Goal: Transaction & Acquisition: Purchase product/service

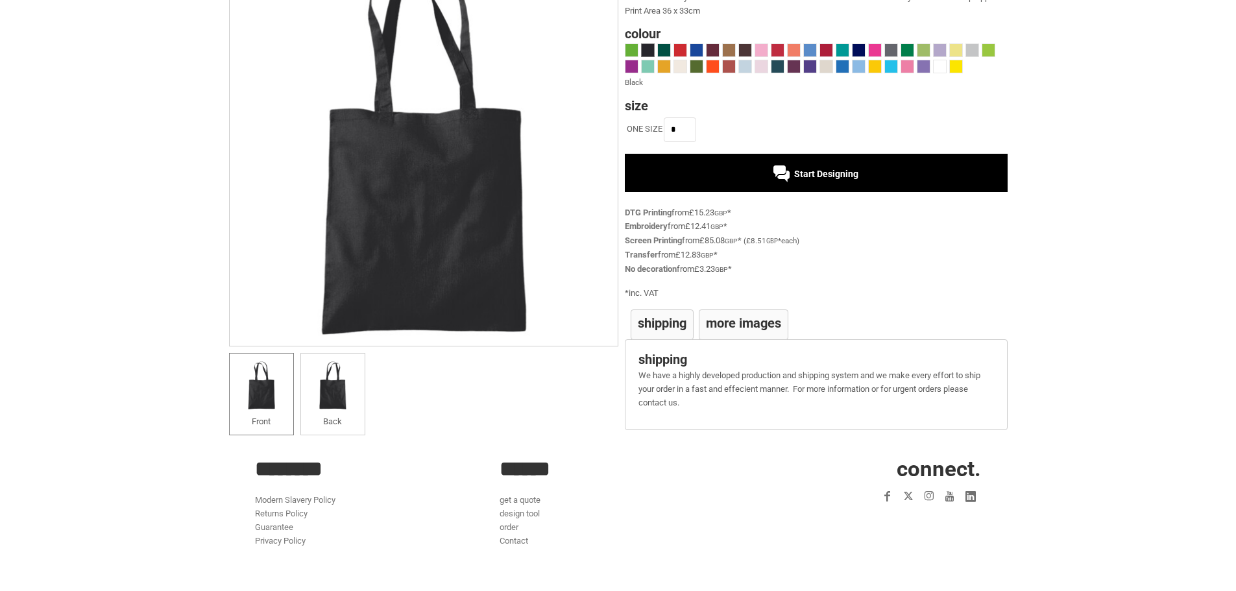
scroll to position [56, 0]
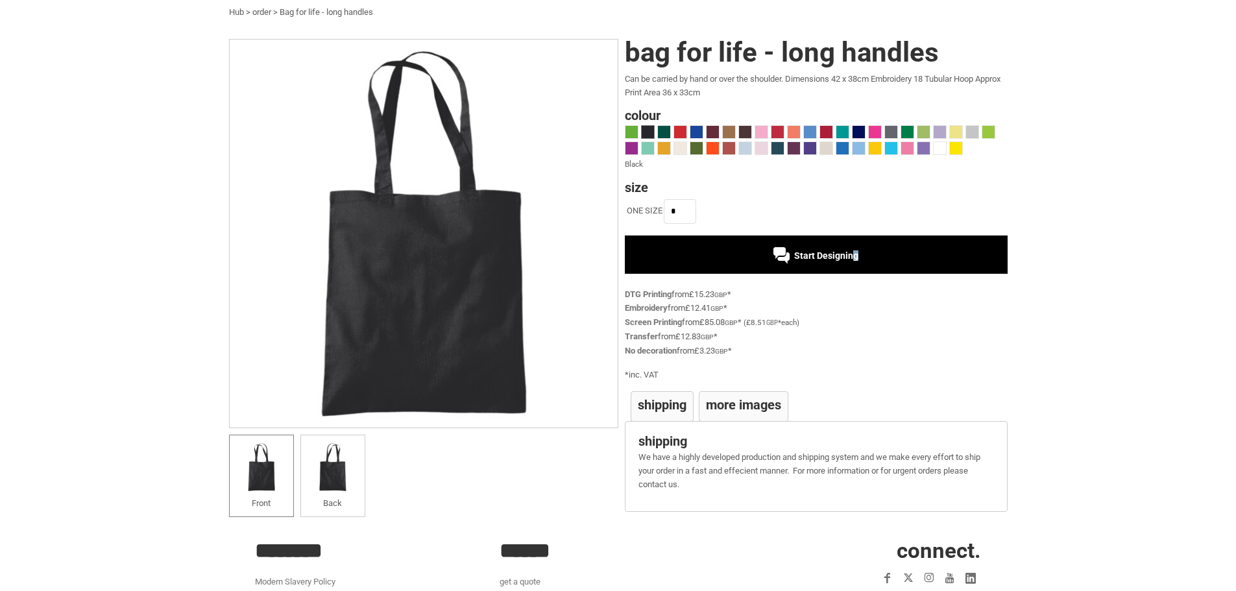
click at [851, 259] on div "Start Designing" at bounding box center [816, 255] width 383 height 38
click at [938, 144] on span at bounding box center [940, 148] width 12 height 12
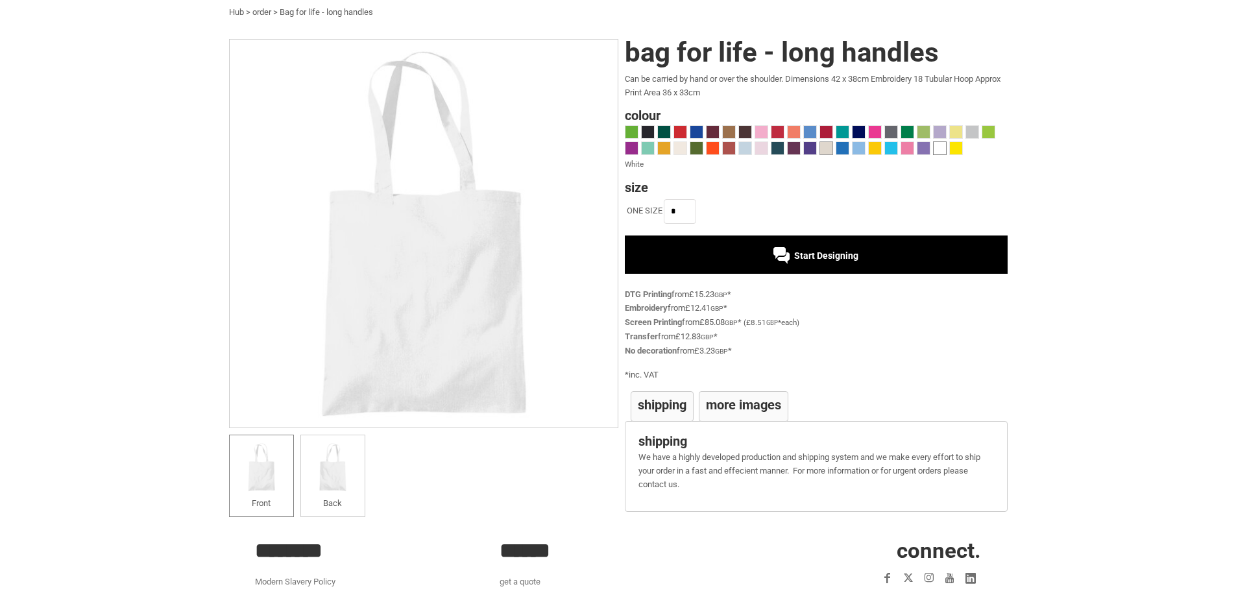
click at [822, 149] on span at bounding box center [826, 148] width 12 height 12
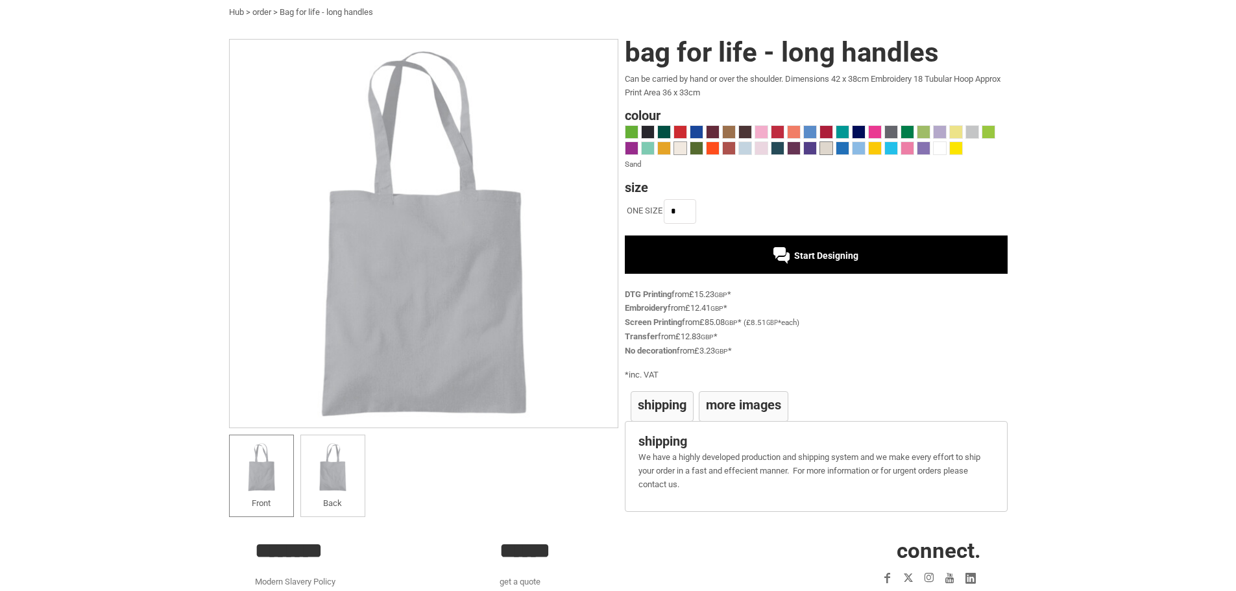
click at [678, 154] on span at bounding box center [680, 148] width 12 height 12
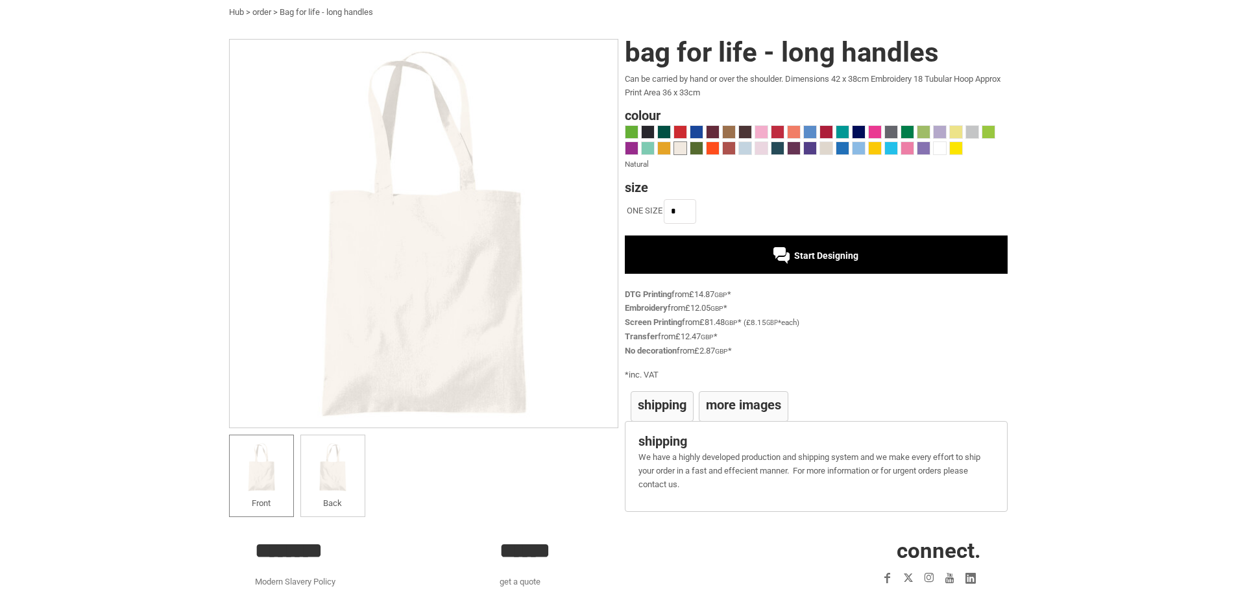
click at [804, 269] on div "Start Designing" at bounding box center [816, 255] width 383 height 38
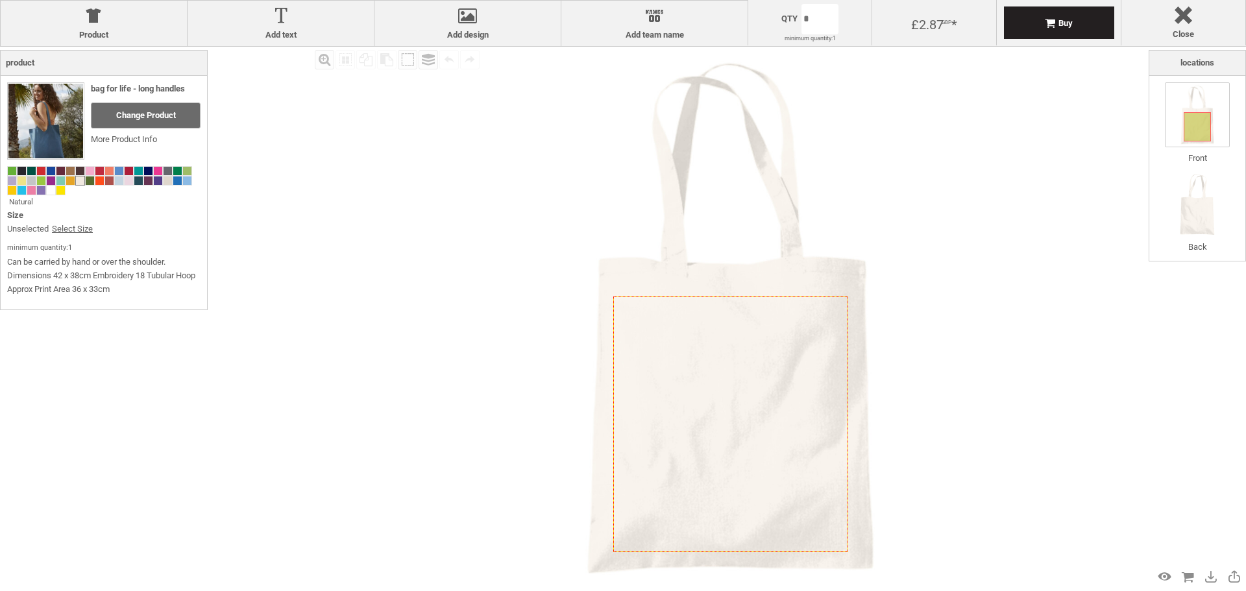
click at [767, 352] on icon "Created with [PERSON_NAME] 2.1.2" at bounding box center [730, 425] width 235 height 256
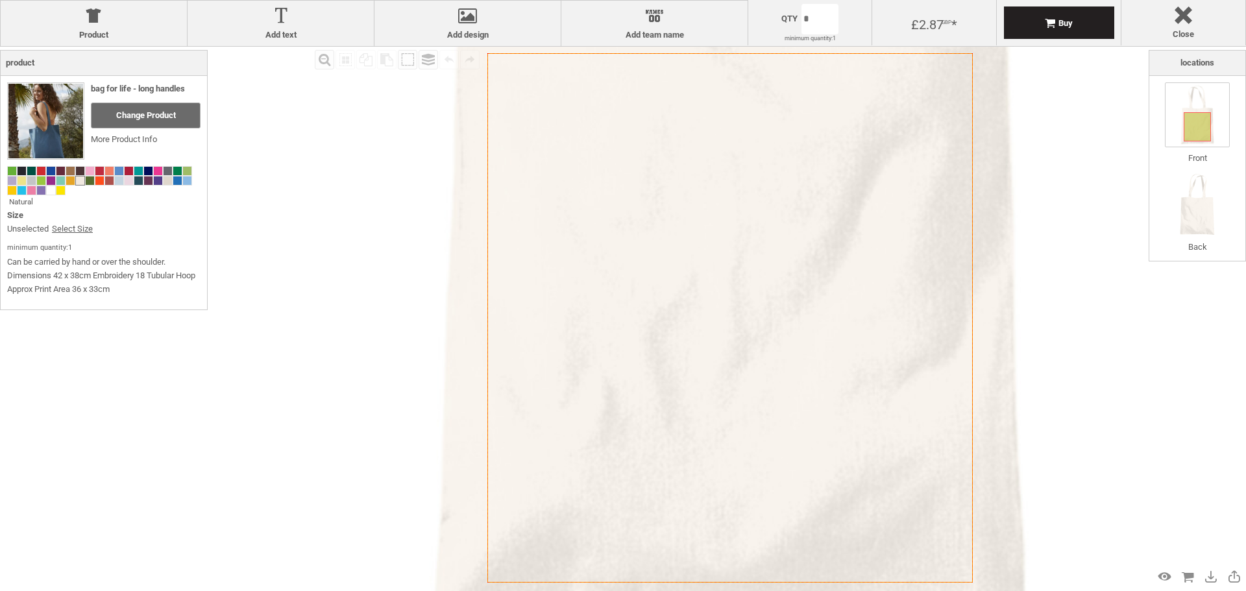
click at [750, 208] on icon "Created with [PERSON_NAME] 2.1.2" at bounding box center [729, 318] width 485 height 530
click at [502, 36] on label "Add design" at bounding box center [467, 35] width 173 height 10
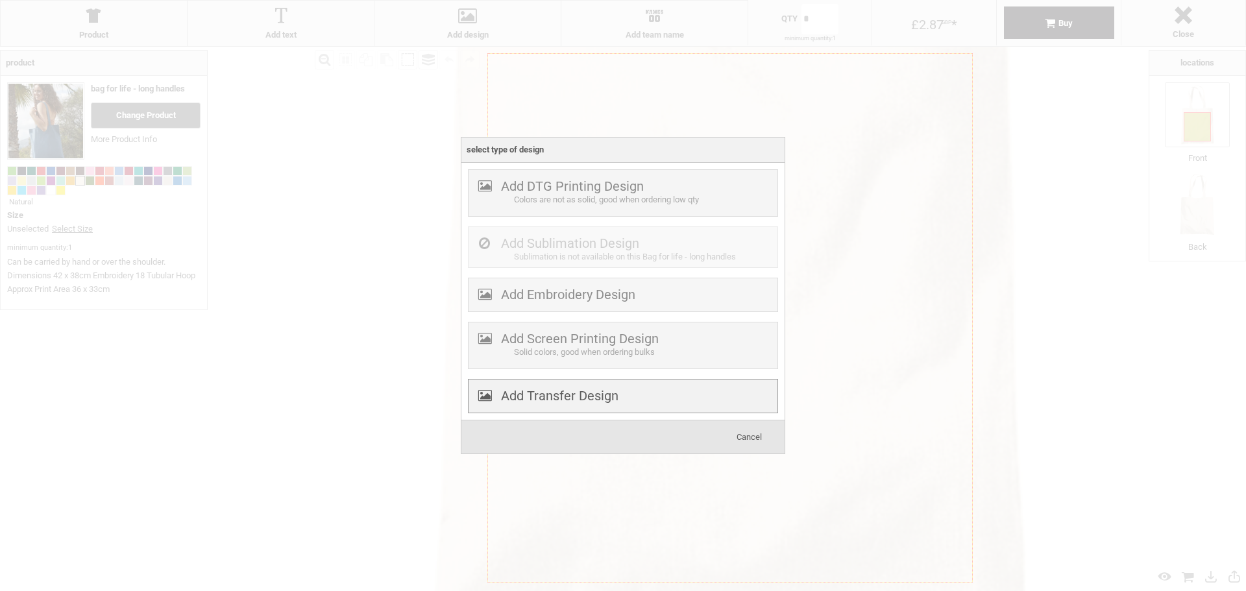
click at [557, 398] on label "Add Transfer Design" at bounding box center [559, 396] width 117 height 16
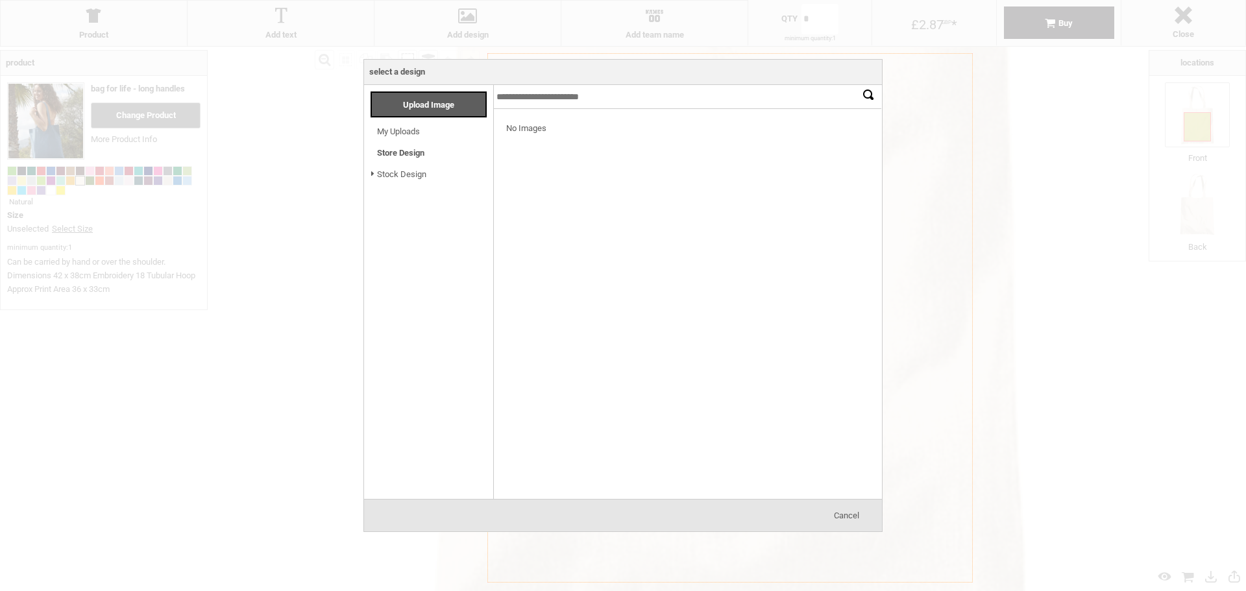
click at [403, 130] on link "My Uploads" at bounding box center [398, 132] width 43 height 10
click at [853, 519] on span "Cancel" at bounding box center [846, 516] width 25 height 10
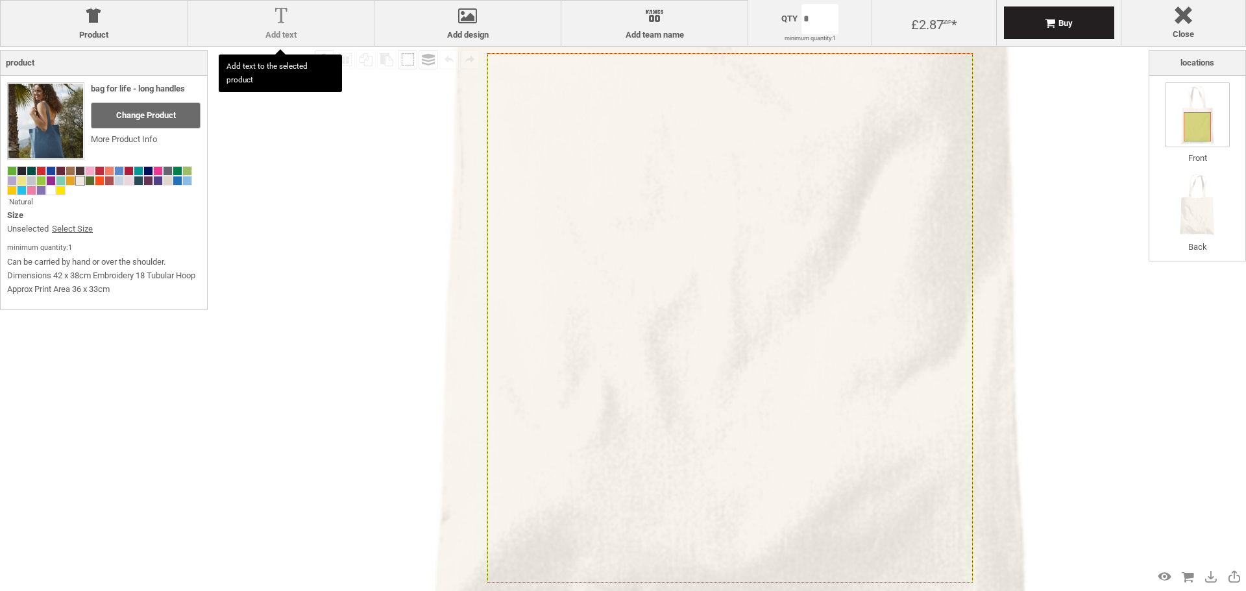
click at [274, 28] on div at bounding box center [280, 18] width 173 height 23
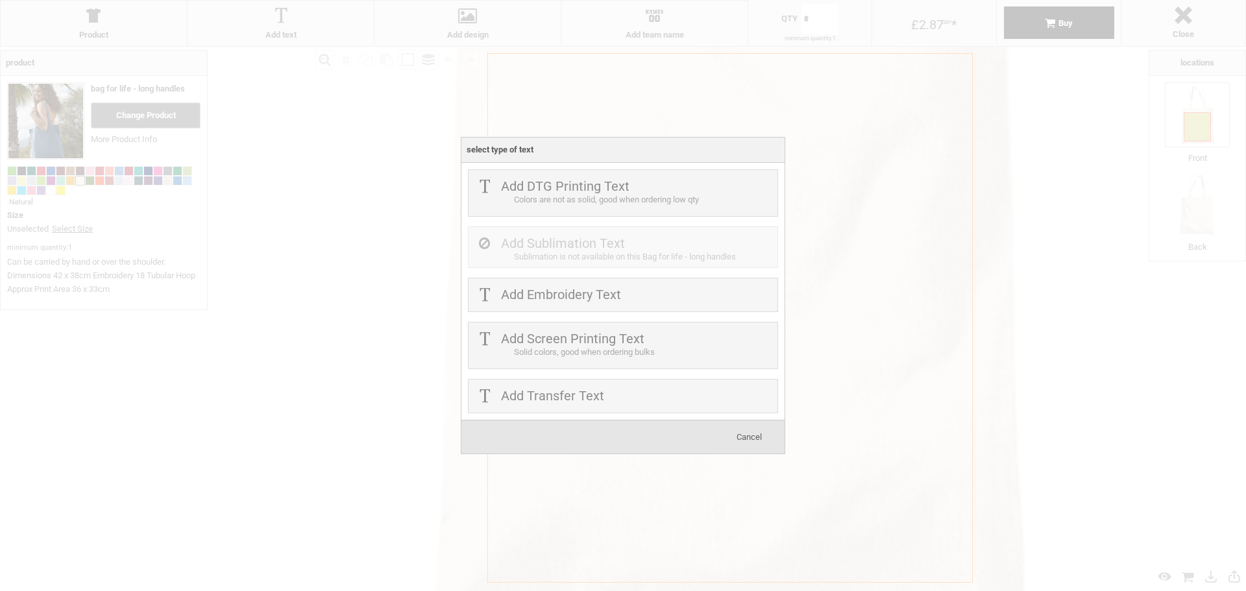
click at [591, 398] on label "Add Transfer Text" at bounding box center [552, 396] width 103 height 16
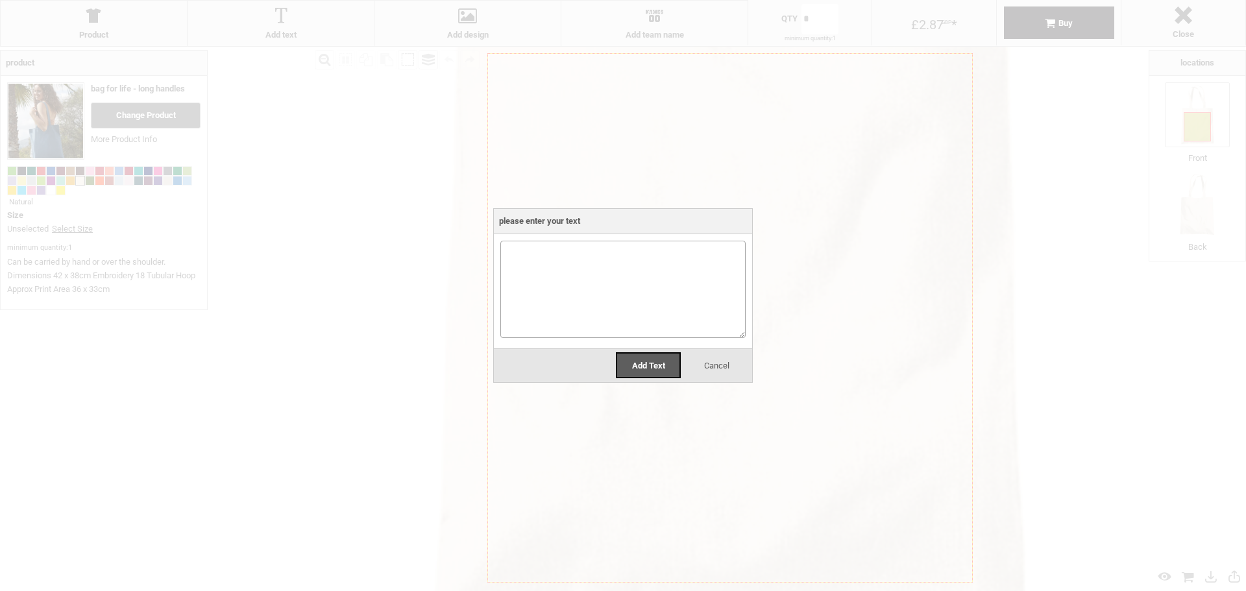
paste textarea "**********"
type textarea "**********"
click at [636, 374] on div "Add Text" at bounding box center [648, 365] width 65 height 26
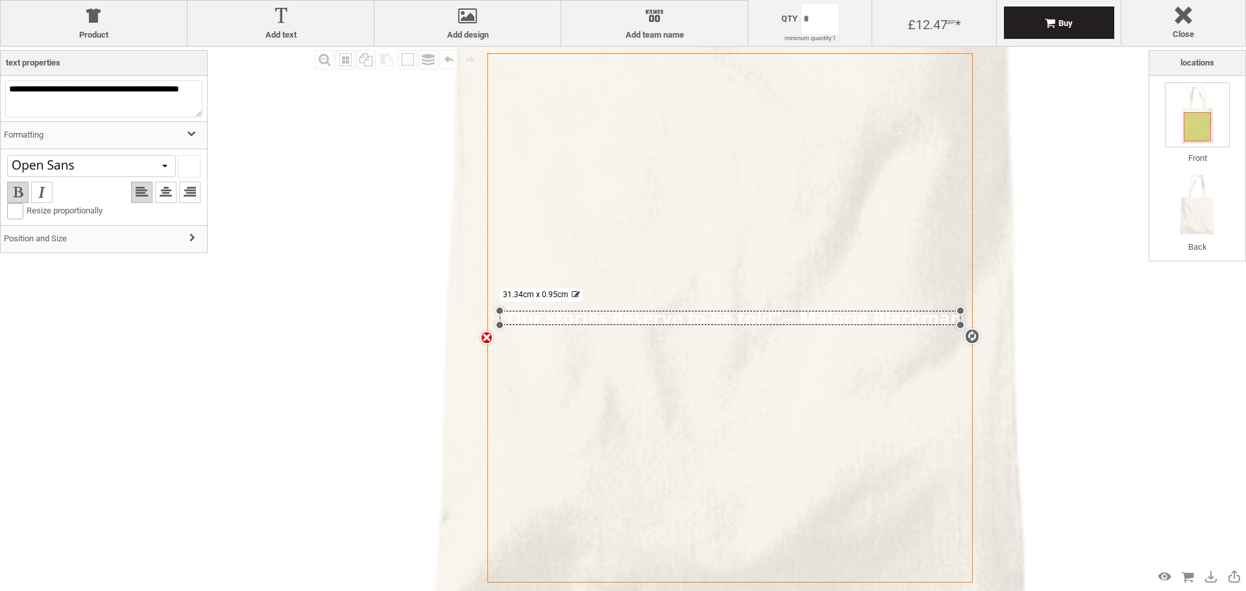
scroll to position [1, 0]
click at [184, 138] on div at bounding box center [190, 135] width 12 height 12
click at [188, 138] on div at bounding box center [194, 134] width 12 height 12
click at [188, 241] on div at bounding box center [194, 238] width 12 height 12
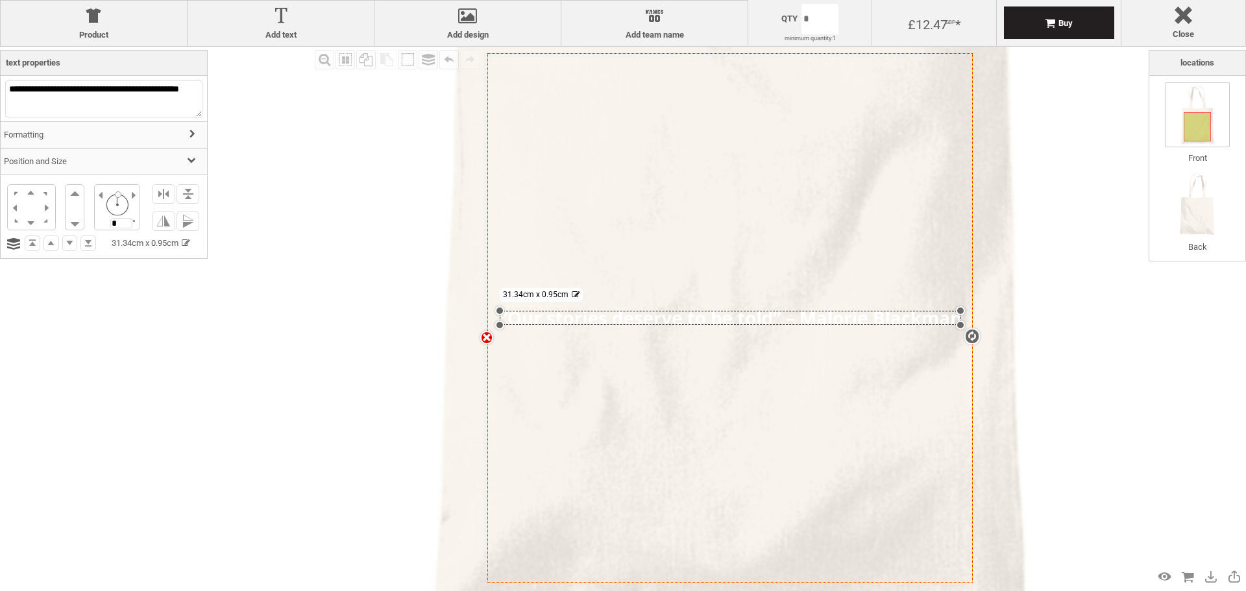
click at [186, 168] on div at bounding box center [190, 162] width 12 height 12
click at [188, 138] on div at bounding box center [194, 135] width 12 height 12
